Goal: Obtain resource: Download file/media

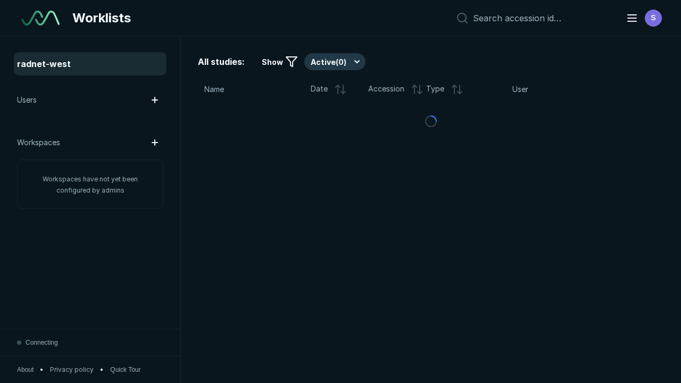
scroll to position [2907, 4434]
